Goal: Find specific page/section: Locate a particular part of the current website

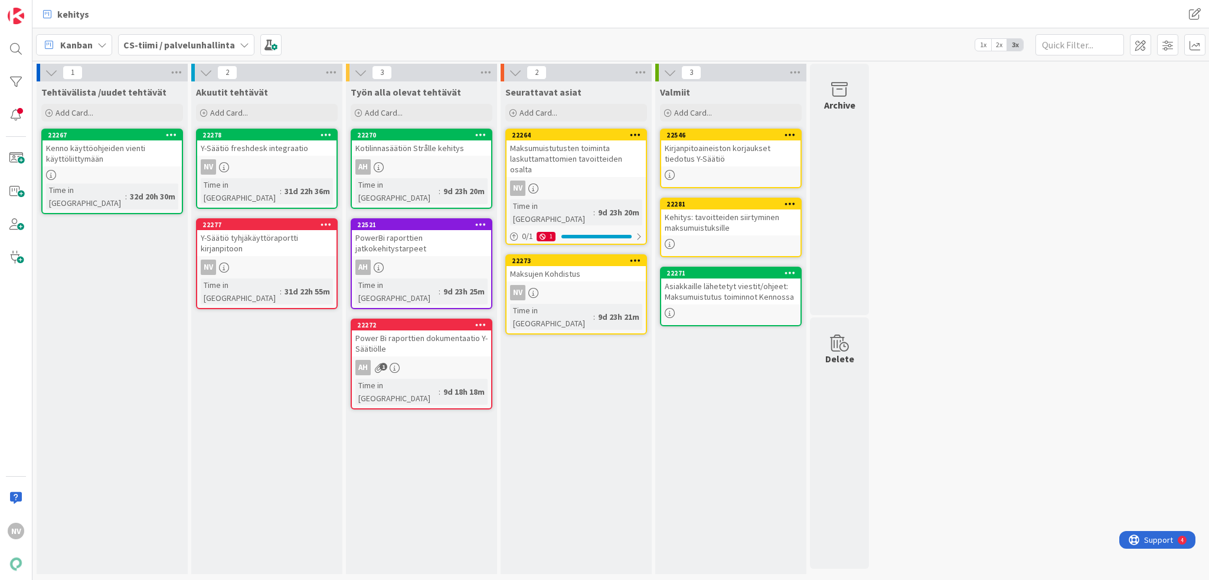
click at [712, 155] on div "Kirjanpitoaineiston korjaukset tiedotus Y-Säätiö" at bounding box center [730, 153] width 139 height 26
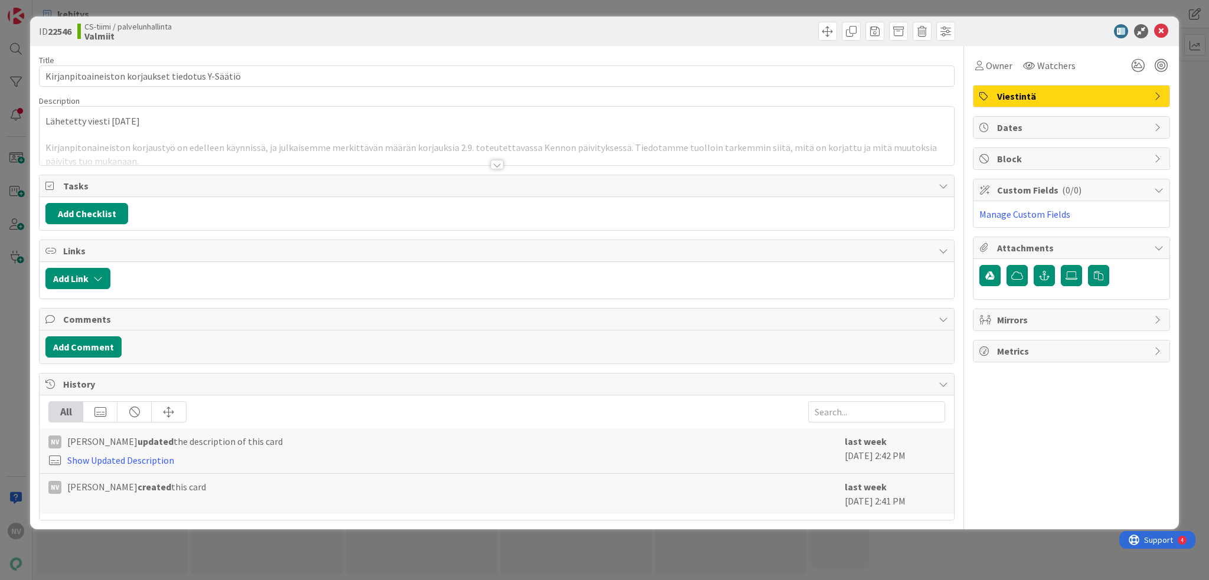
click at [503, 165] on div "Title 48 / 128 Kirjanpitoaineiston korjaukset tiedotus Y-Säätiö Description Läh…" at bounding box center [496, 283] width 915 height 475
click at [493, 163] on div at bounding box center [496, 164] width 13 height 9
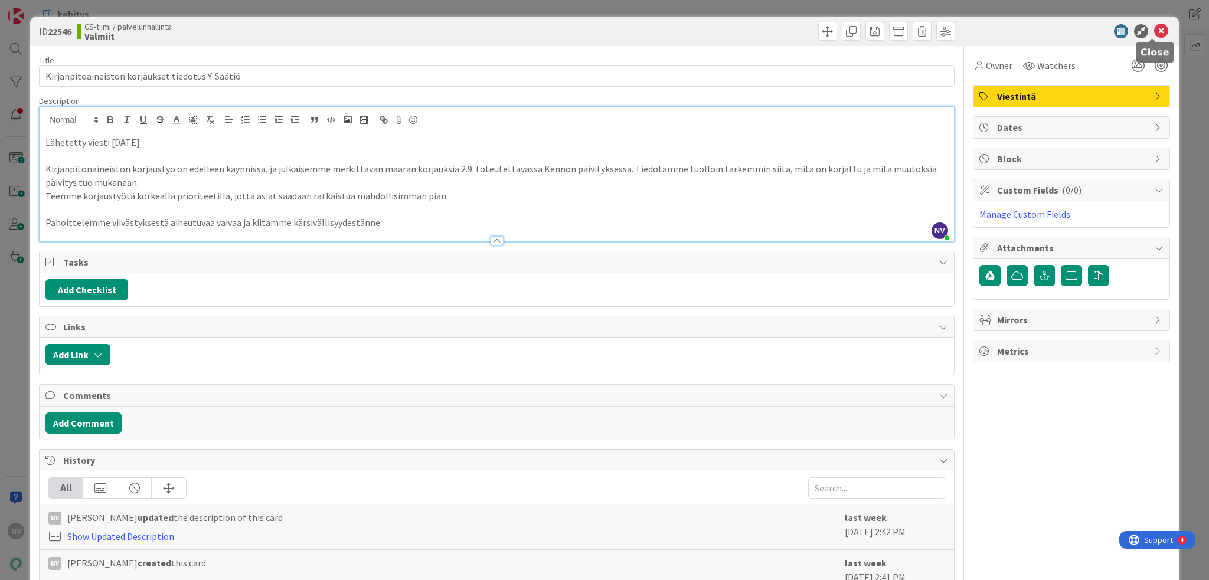
click at [1154, 27] on icon at bounding box center [1161, 31] width 14 height 14
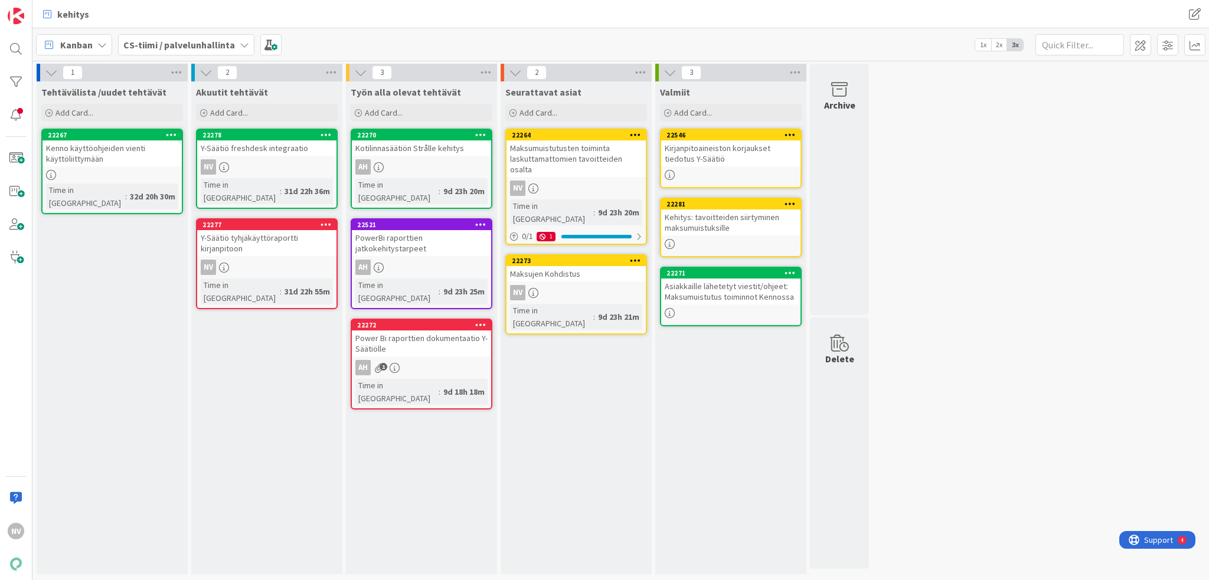
click at [554, 266] on div "Maksujen Kohdistus" at bounding box center [575, 273] width 139 height 15
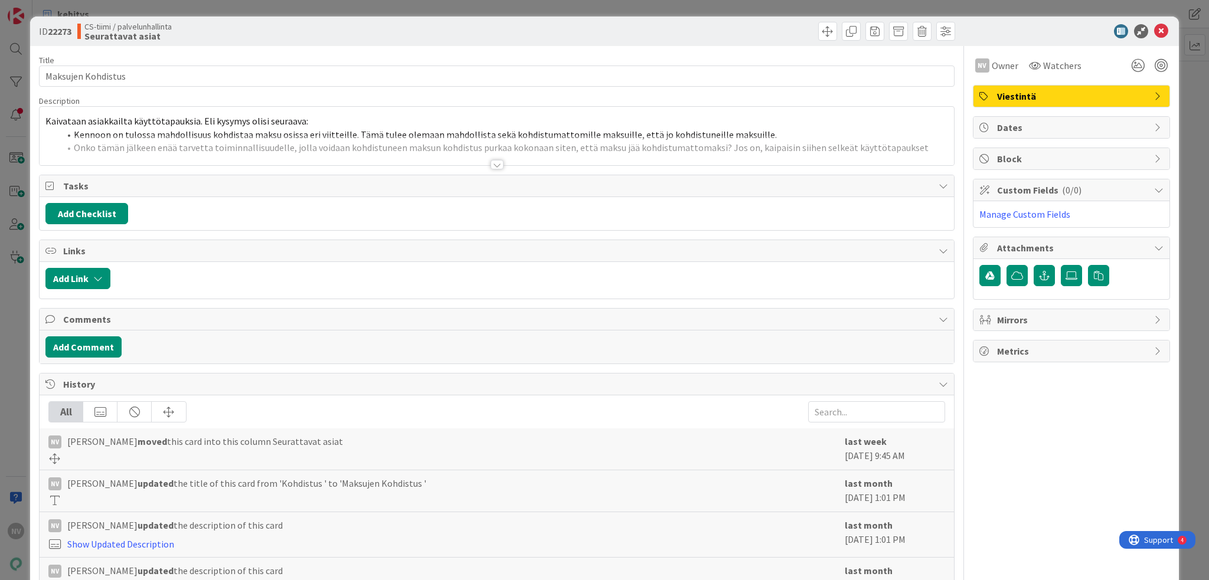
click at [492, 166] on div at bounding box center [496, 164] width 13 height 9
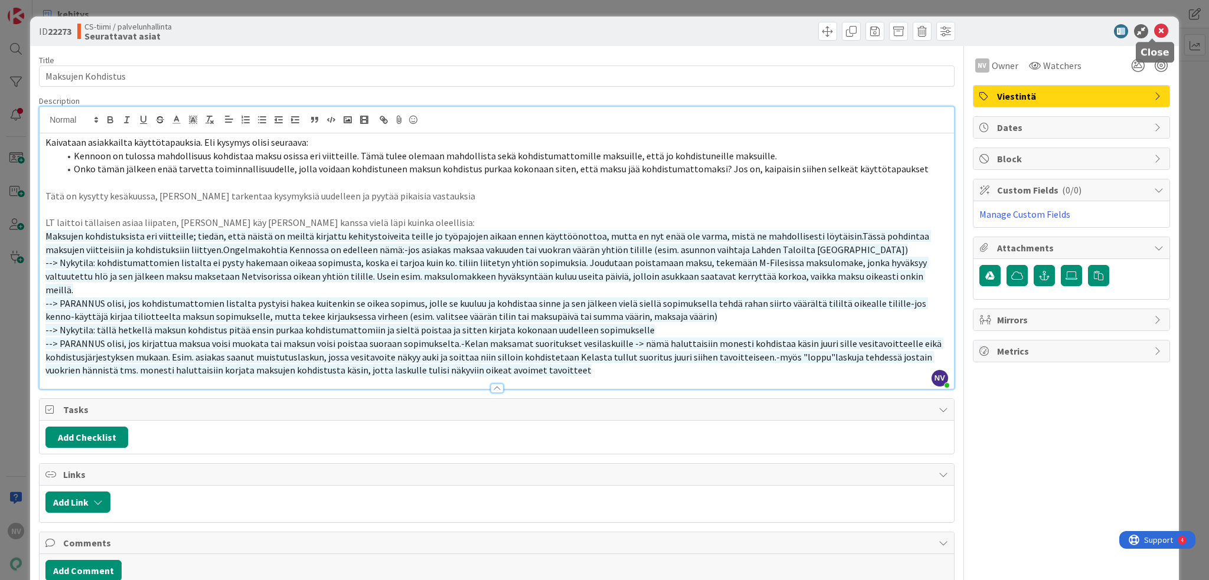
click at [1155, 32] on icon at bounding box center [1161, 31] width 14 height 14
